Goal: Information Seeking & Learning: Learn about a topic

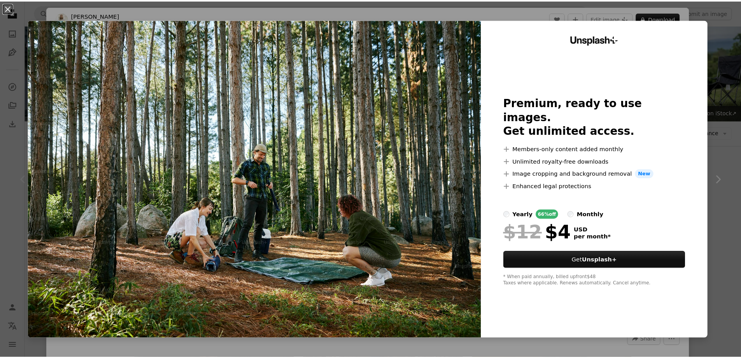
scroll to position [78, 0]
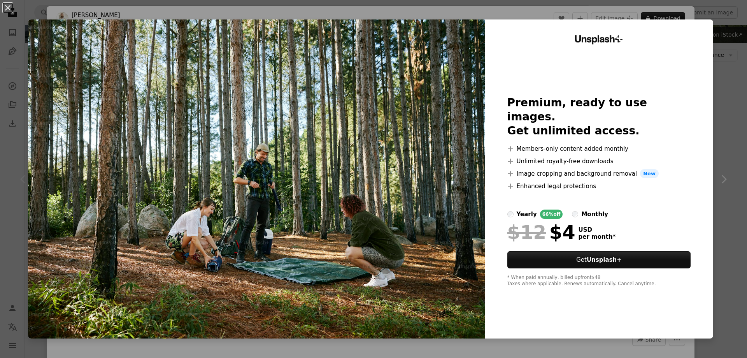
click at [585, 209] on div "monthly" at bounding box center [594, 213] width 27 height 9
click at [518, 209] on div "yearly" at bounding box center [527, 213] width 20 height 9
click at [731, 85] on div "An X shape Unsplash+ Premium, ready to use images. Get unlimited access. A plus…" at bounding box center [373, 179] width 747 height 358
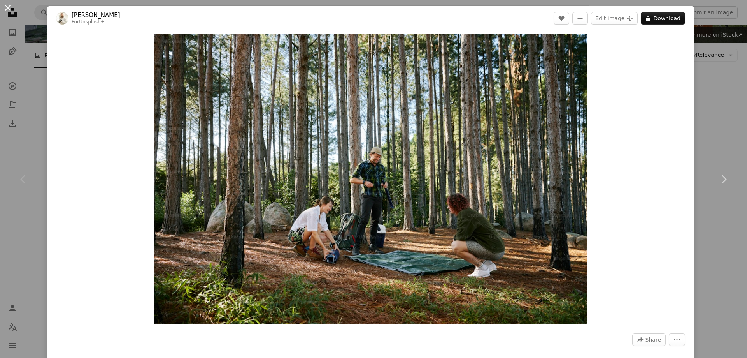
click at [4, 5] on button "An X shape" at bounding box center [7, 7] width 9 height 9
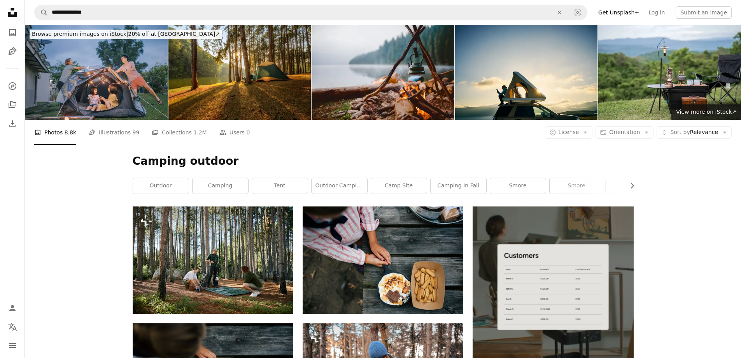
click at [9, 10] on icon "Unsplash logo Unsplash Home" at bounding box center [13, 13] width 16 height 16
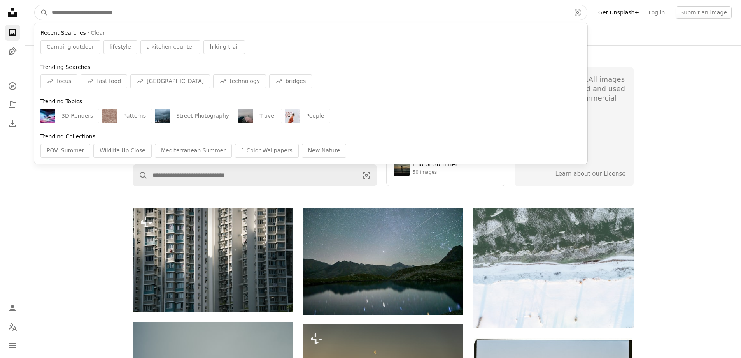
click at [178, 7] on input "Find visuals sitewide" at bounding box center [308, 12] width 521 height 15
click at [101, 12] on input "Find visuals sitewide" at bounding box center [308, 12] width 521 height 15
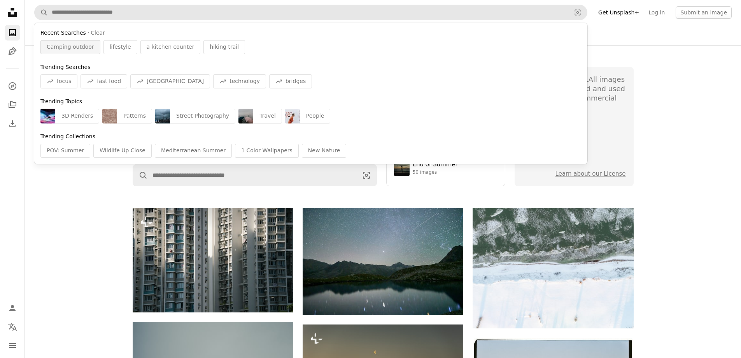
click at [66, 47] on span "Camping outdoor" at bounding box center [70, 47] width 47 height 8
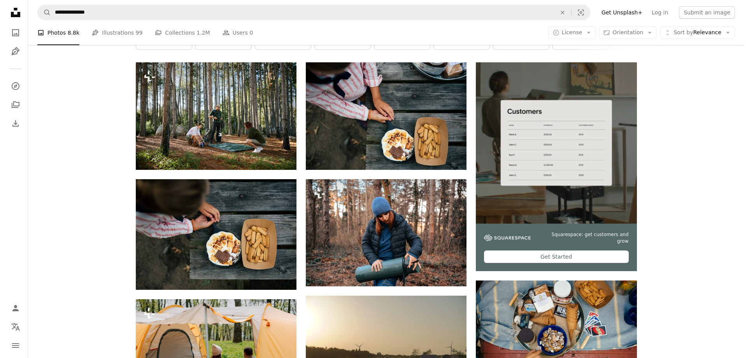
scroll to position [156, 0]
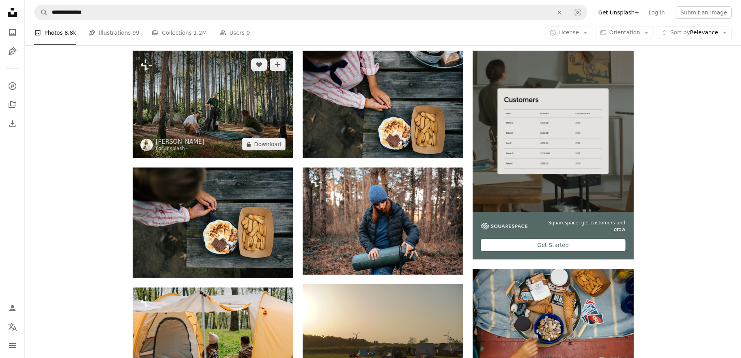
click at [221, 127] on img at bounding box center [213, 104] width 161 height 107
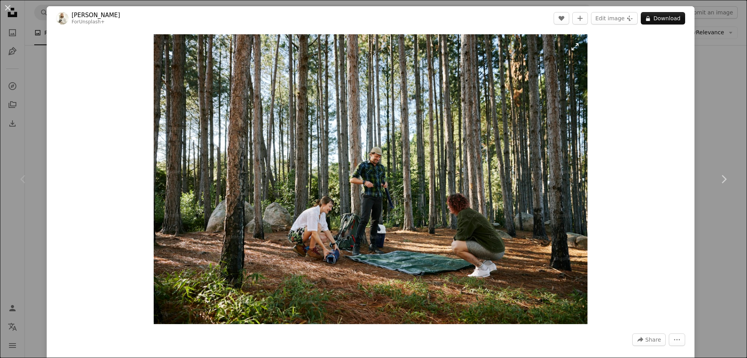
click at [372, 179] on img "Zoom in on this image" at bounding box center [371, 179] width 434 height 290
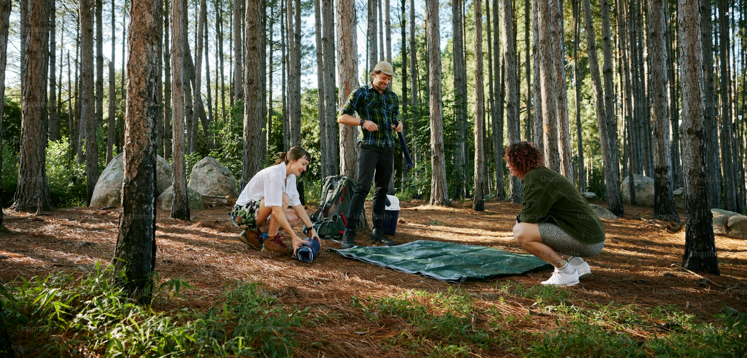
scroll to position [133, 0]
click at [376, 197] on img "Zoom out on this image" at bounding box center [374, 116] width 748 height 499
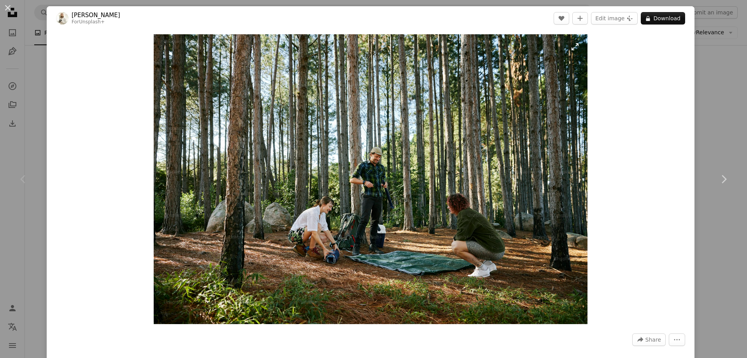
click at [397, 207] on img "Zoom in on this image" at bounding box center [371, 179] width 434 height 290
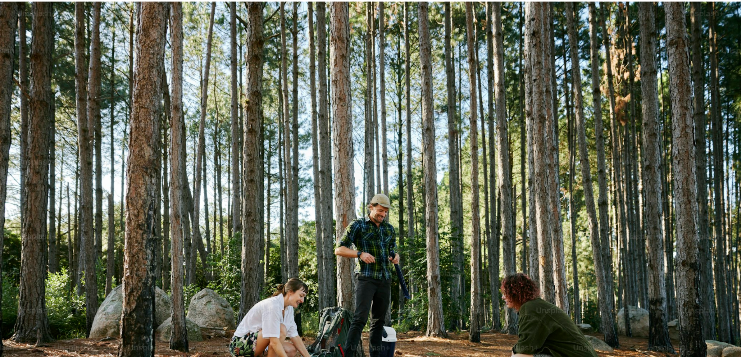
scroll to position [67, 0]
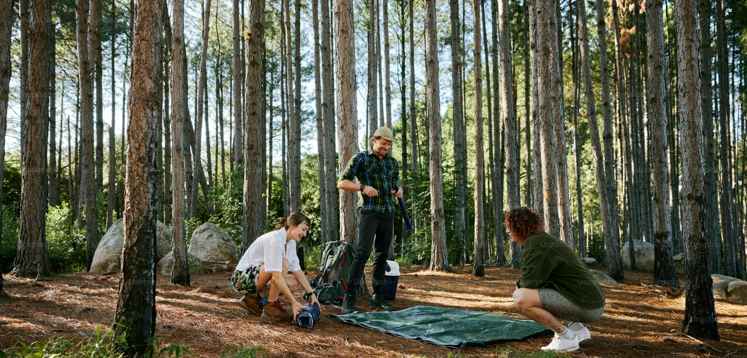
click at [397, 206] on img "Zoom out on this image" at bounding box center [374, 182] width 748 height 499
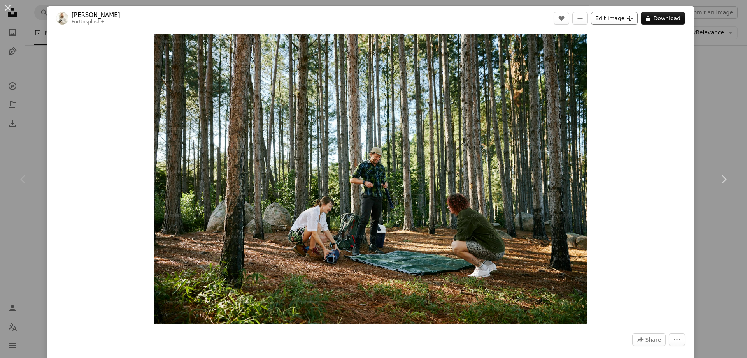
click at [604, 21] on button "Edit image Plus sign for Unsplash+" at bounding box center [614, 18] width 47 height 12
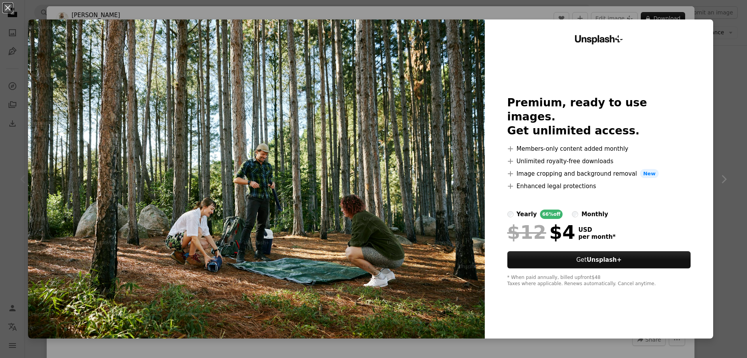
click at [523, 181] on li "A plus sign Enhanced legal protections" at bounding box center [600, 185] width 184 height 9
drag, startPoint x: 521, startPoint y: 151, endPoint x: 522, endPoint y: 138, distance: 13.6
click at [521, 156] on li "A plus sign Unlimited royalty-free downloads" at bounding box center [600, 160] width 184 height 9
click at [522, 144] on li "A plus sign Members-only content added monthly" at bounding box center [600, 148] width 184 height 9
click at [720, 18] on div "An X shape Unsplash+ Premium, ready to use images. Get unlimited access. A plus…" at bounding box center [373, 179] width 747 height 358
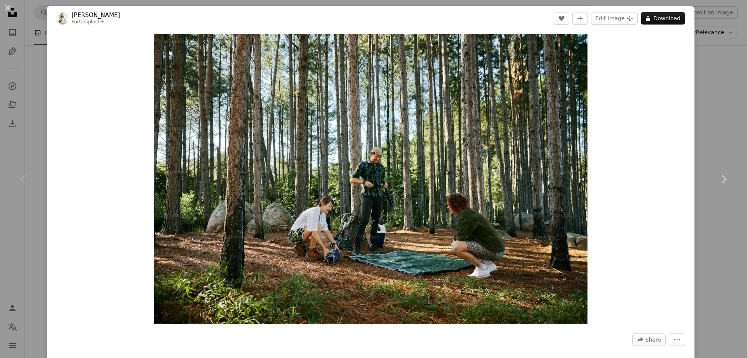
click at [690, 109] on div "An X shape Chevron left Chevron right [PERSON_NAME] For Unsplash+ A heart A plu…" at bounding box center [373, 179] width 747 height 358
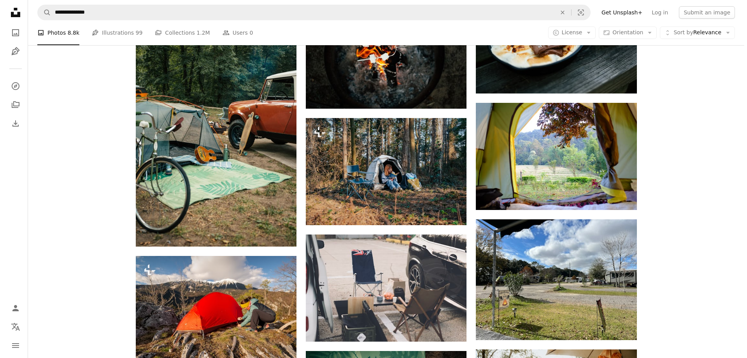
scroll to position [584, 0]
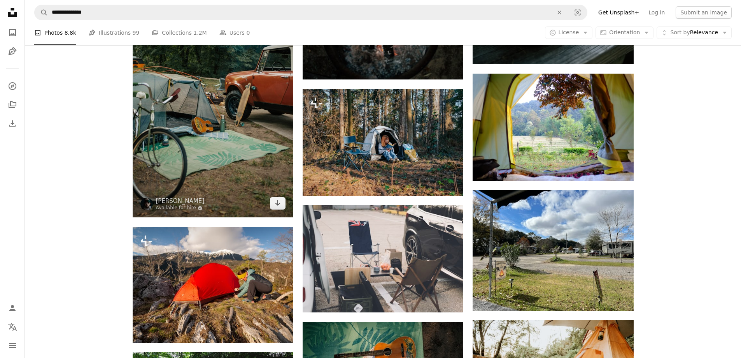
click at [241, 152] on img at bounding box center [213, 96] width 161 height 241
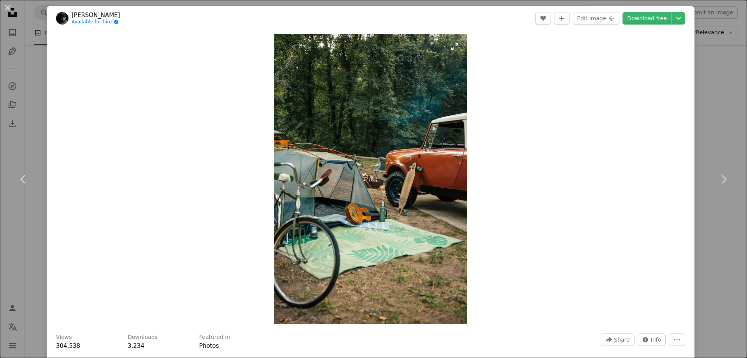
click at [399, 216] on img "Zoom in on this image" at bounding box center [370, 179] width 193 height 290
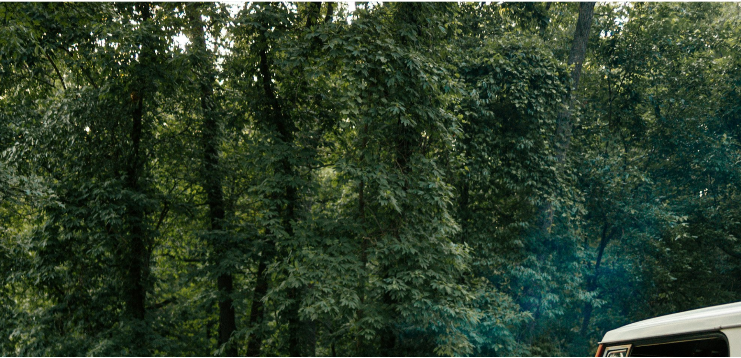
scroll to position [374, 0]
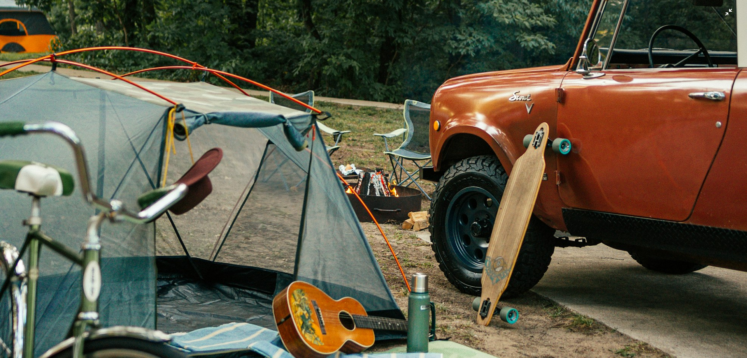
click at [399, 216] on img "Zoom out on this image" at bounding box center [374, 187] width 748 height 1122
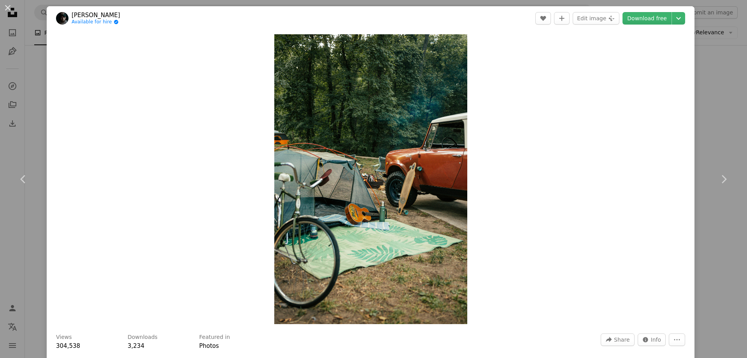
click at [706, 98] on div "An X shape Chevron left Chevron right [PERSON_NAME] Available for hire A checkm…" at bounding box center [373, 179] width 747 height 358
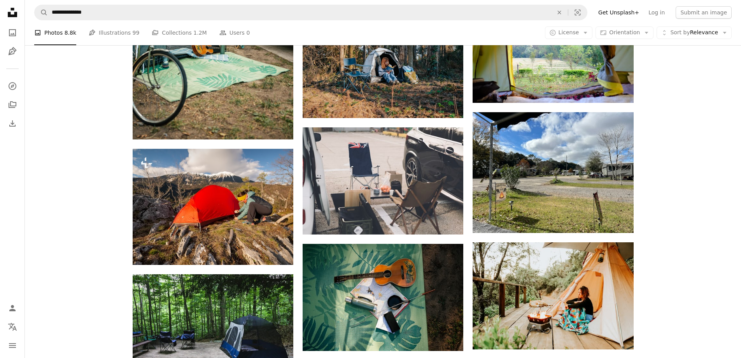
scroll to position [506, 0]
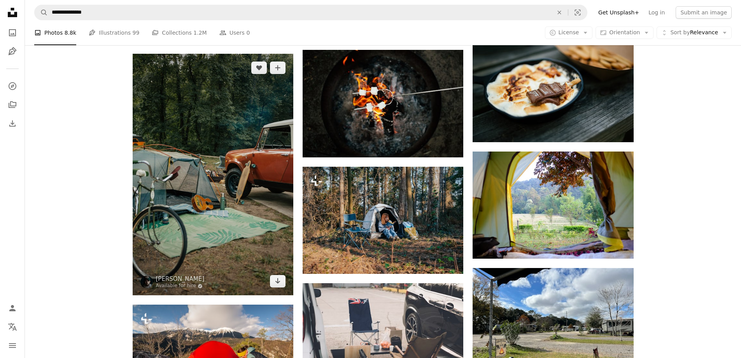
click at [212, 162] on img at bounding box center [213, 174] width 161 height 241
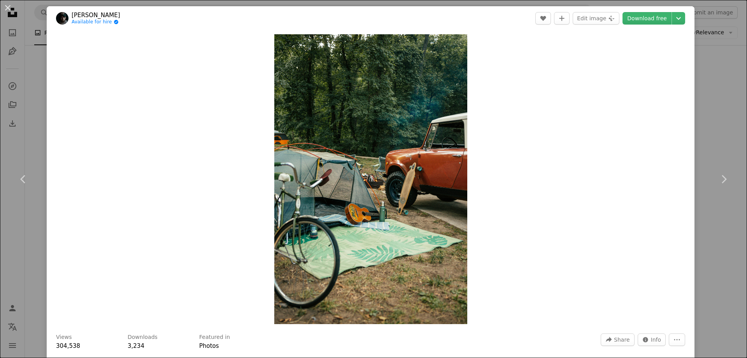
click at [714, 84] on div "An X shape Chevron left Chevron right [PERSON_NAME] Available for hire A checkm…" at bounding box center [373, 179] width 747 height 358
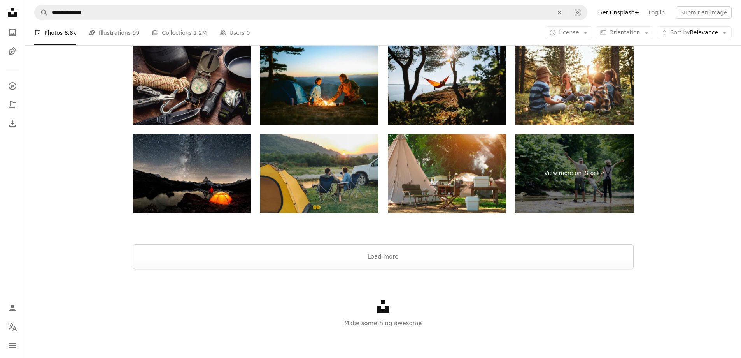
scroll to position [1273, 0]
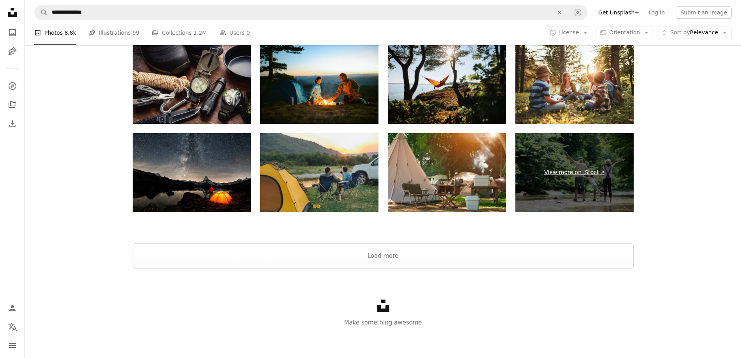
click at [577, 174] on link "View more on iStock ↗" at bounding box center [575, 172] width 118 height 79
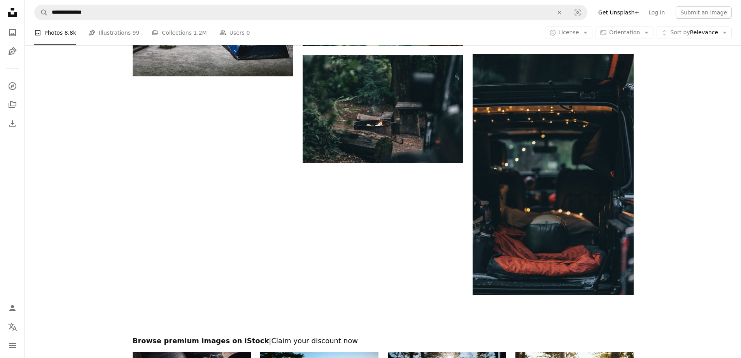
scroll to position [845, 0]
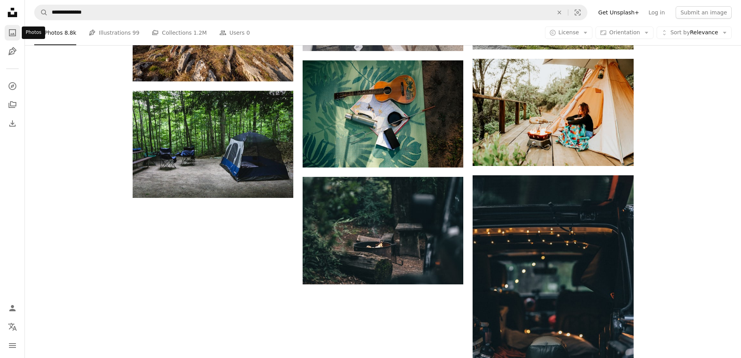
click at [11, 32] on icon "A photo" at bounding box center [12, 32] width 9 height 9
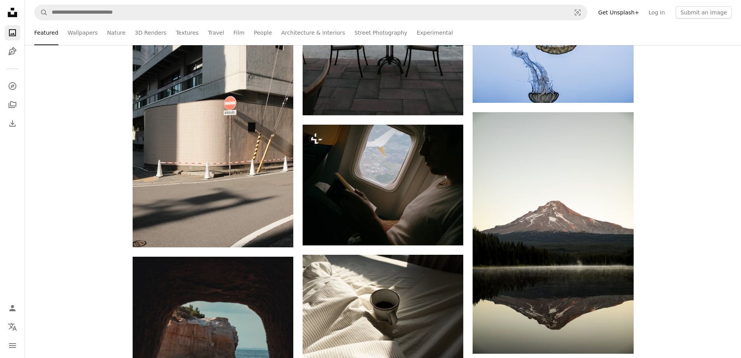
scroll to position [1207, 0]
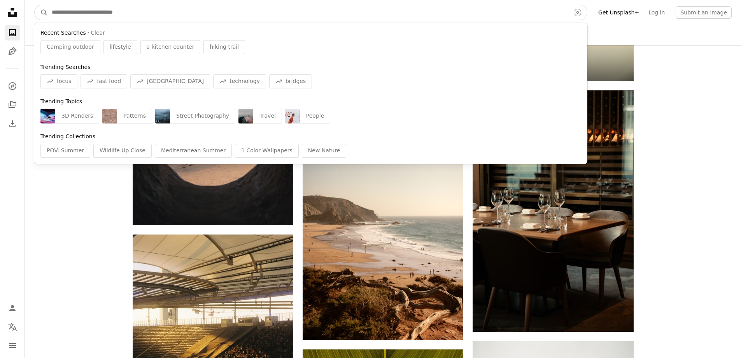
click at [206, 12] on input "Find visuals sitewide" at bounding box center [308, 12] width 521 height 15
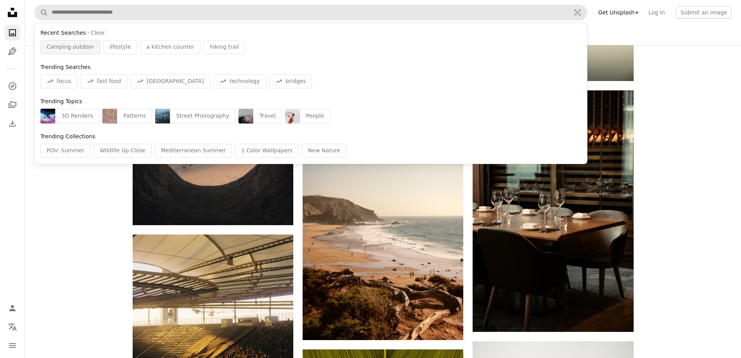
click at [83, 46] on span "Camping outdoor" at bounding box center [70, 47] width 47 height 8
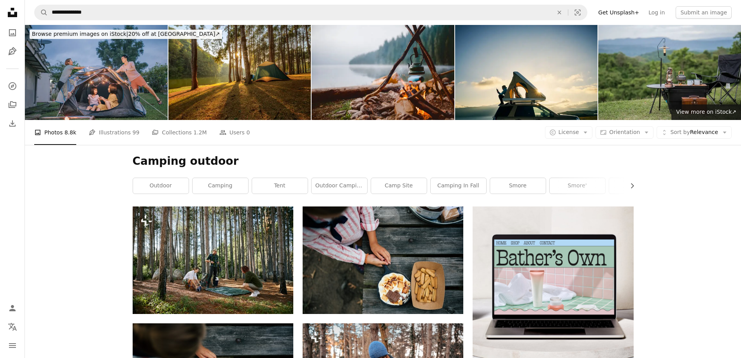
click at [647, 74] on img at bounding box center [670, 72] width 143 height 95
